Goal: Book appointment/travel/reservation

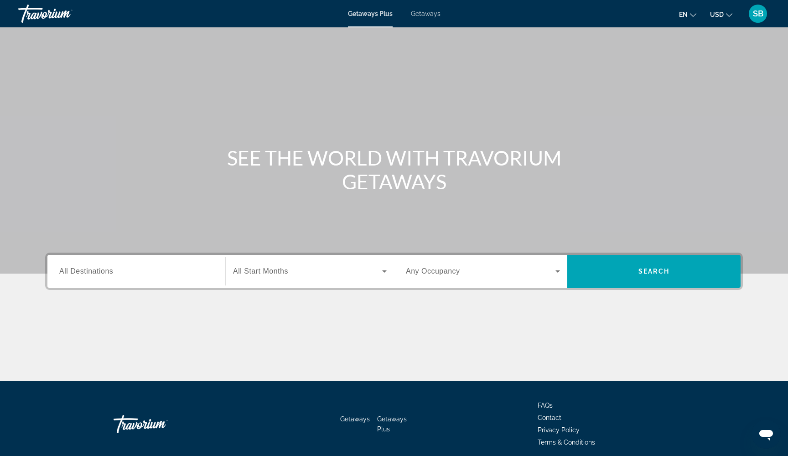
click at [423, 12] on span "Getaways" at bounding box center [426, 13] width 30 height 7
click at [98, 273] on span "All Destinations" at bounding box center [86, 271] width 54 height 8
click at [98, 273] on input "Destination All Destinations" at bounding box center [136, 271] width 154 height 11
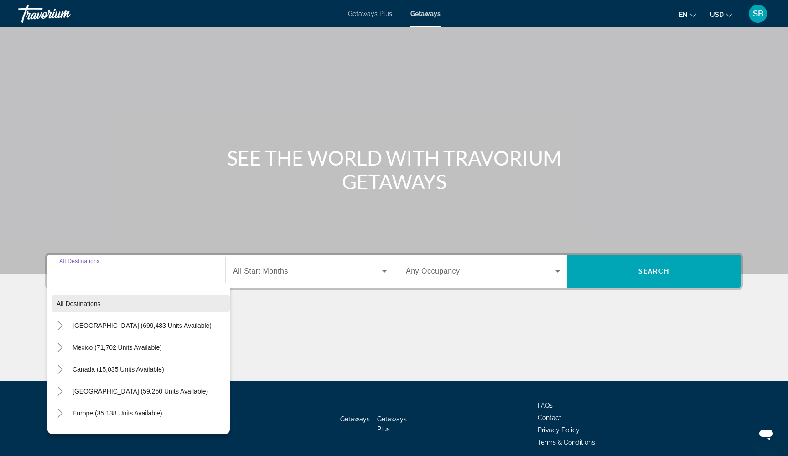
scroll to position [37, 0]
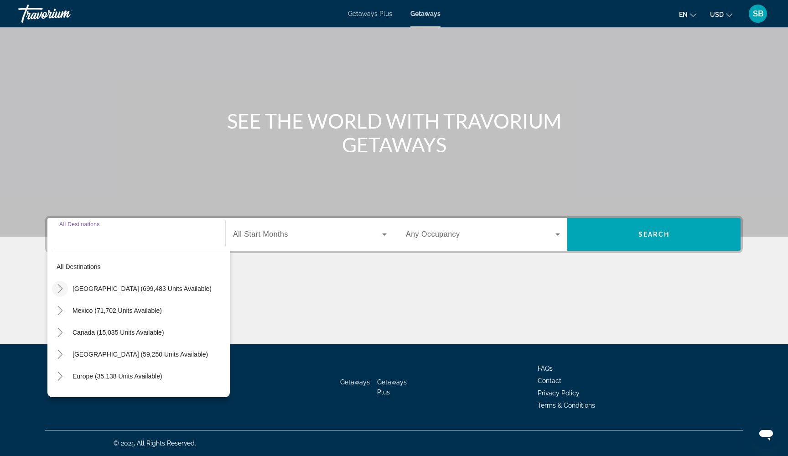
click at [59, 288] on icon "Toggle United States (699,483 units available)" at bounding box center [60, 288] width 9 height 9
click at [62, 289] on icon "Toggle United States (699,483 units available)" at bounding box center [59, 288] width 9 height 5
click at [85, 313] on span "Mexico (71,702 units available)" at bounding box center [116, 310] width 89 height 7
type input "**********"
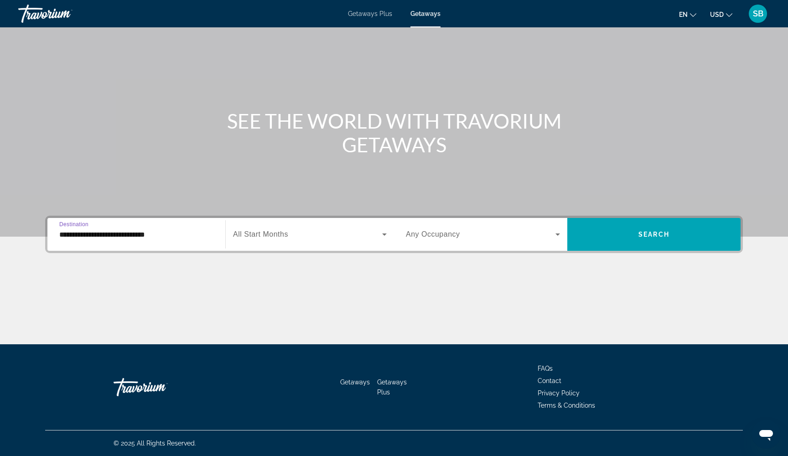
click at [313, 237] on span "Search widget" at bounding box center [307, 234] width 149 height 11
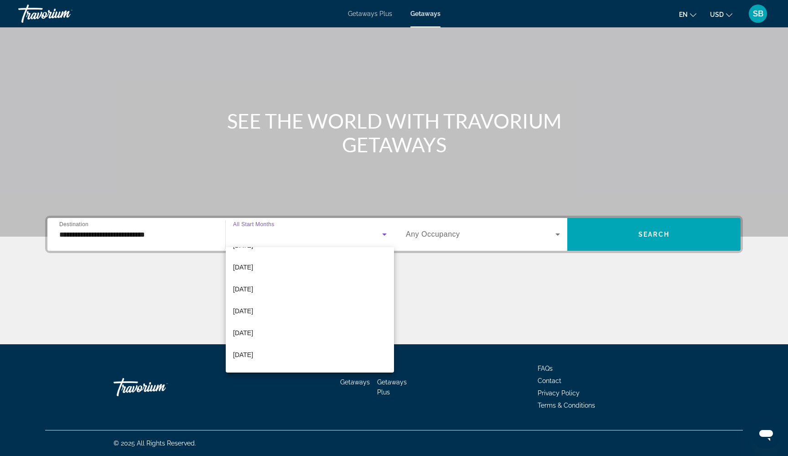
scroll to position [133, 0]
click at [275, 346] on mat-option "June 2026" at bounding box center [310, 347] width 168 height 22
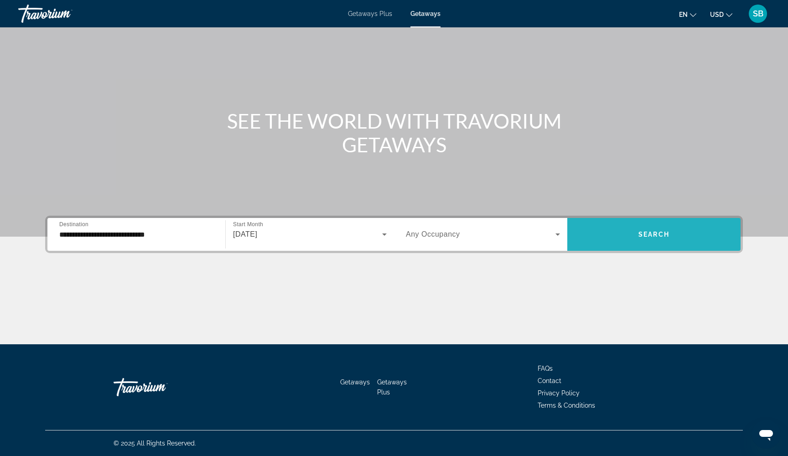
click at [619, 240] on span "Search widget" at bounding box center [653, 234] width 173 height 22
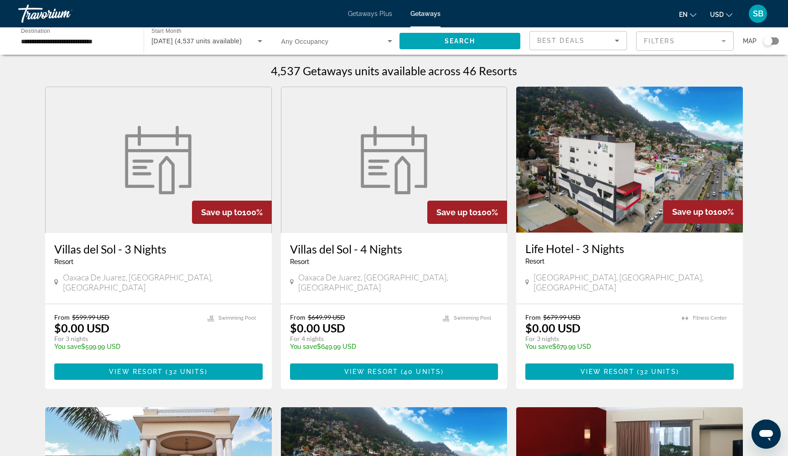
click at [679, 41] on mat-form-field "Filters" at bounding box center [685, 40] width 98 height 19
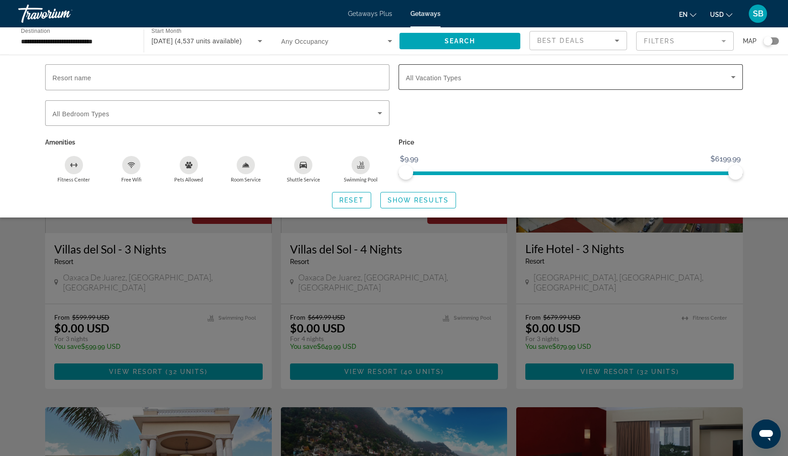
click at [629, 79] on span "Search widget" at bounding box center [568, 77] width 325 height 11
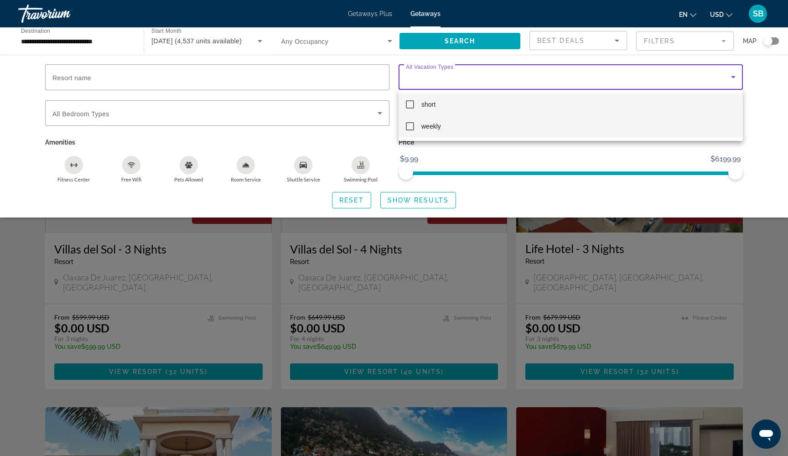
click at [409, 126] on mat-pseudo-checkbox at bounding box center [410, 126] width 8 height 8
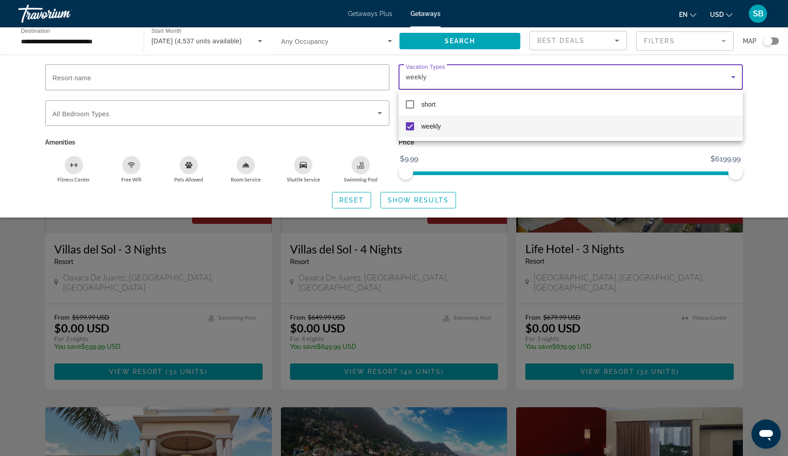
click at [396, 202] on div at bounding box center [394, 228] width 788 height 456
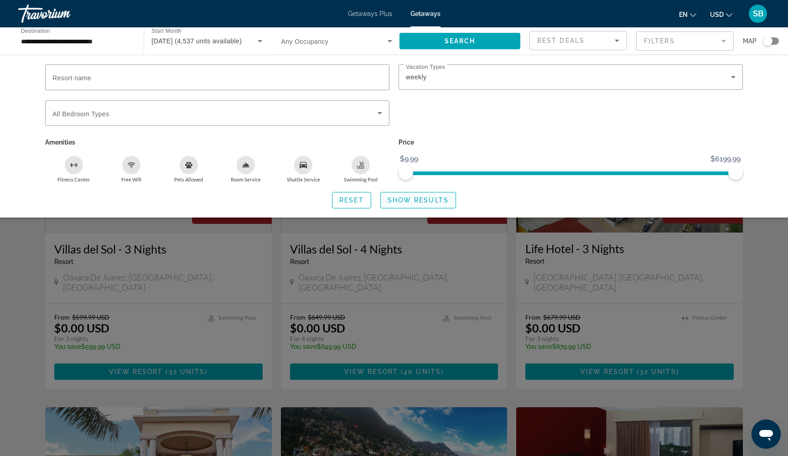
click at [404, 203] on span "Show Results" at bounding box center [417, 199] width 61 height 7
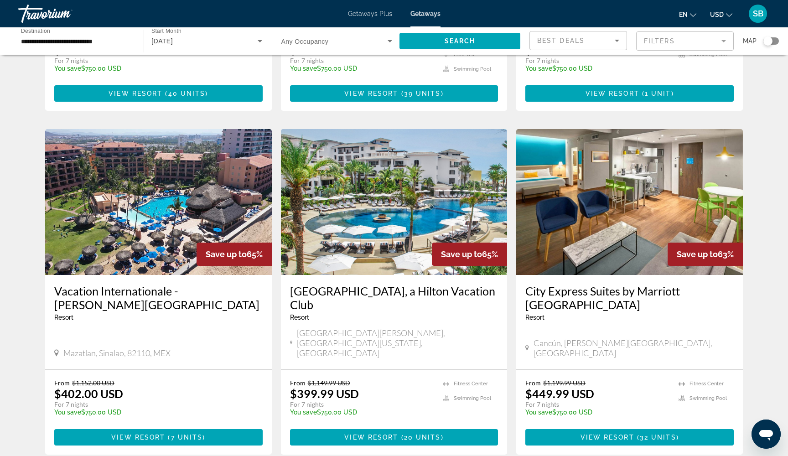
scroll to position [926, 0]
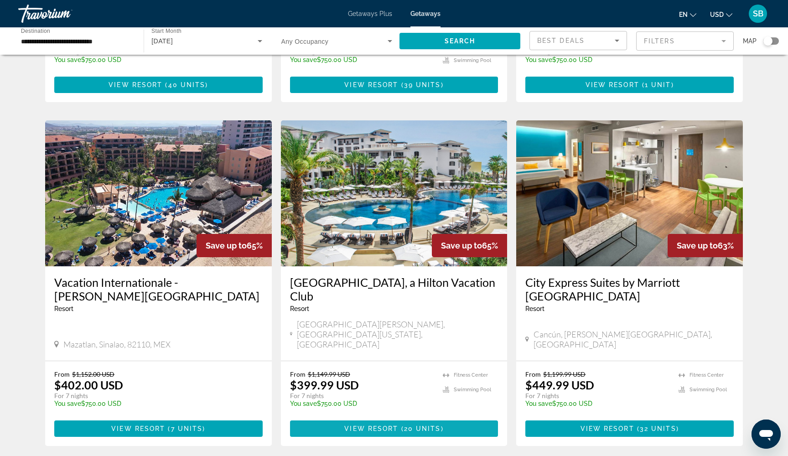
click at [353, 425] on span "View Resort" at bounding box center [371, 428] width 54 height 7
